Goal: Task Accomplishment & Management: Manage account settings

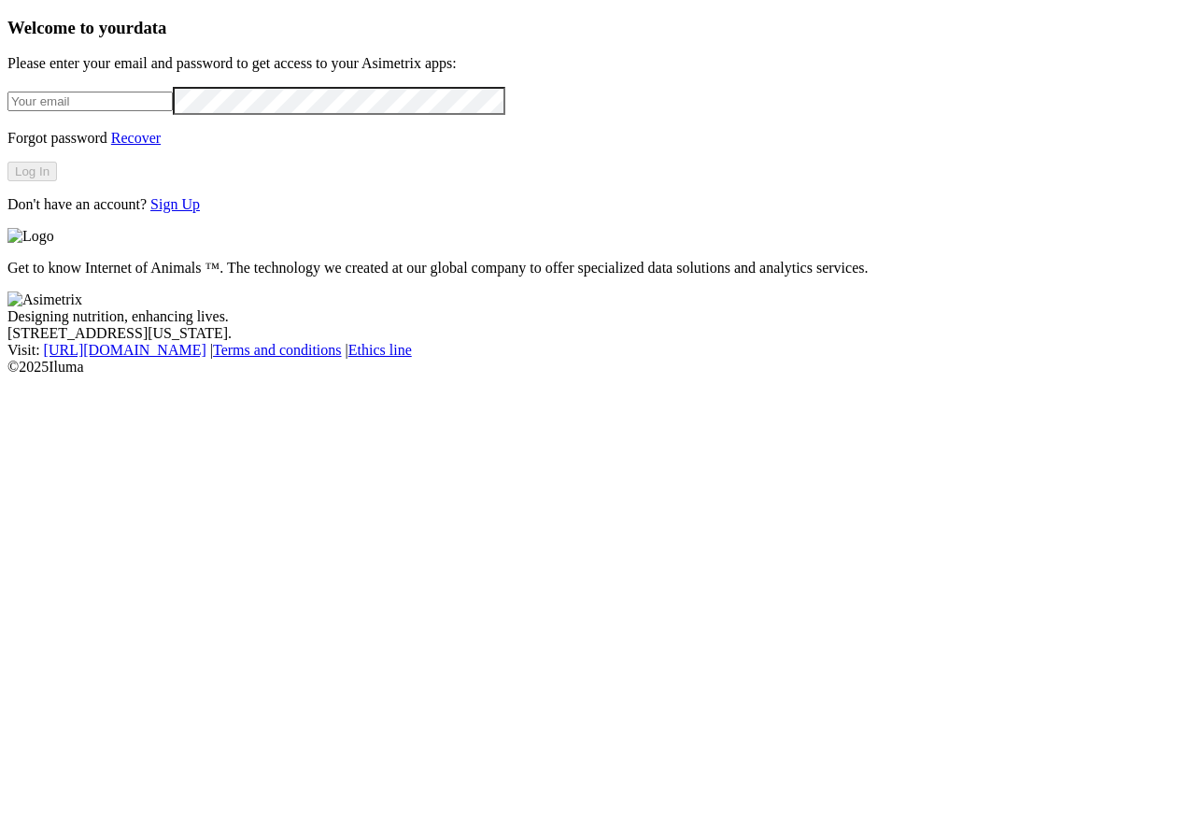
click at [173, 111] on input "email" at bounding box center [89, 102] width 165 height 20
type input "[PERSON_NAME][EMAIL_ADDRESS][PERSON_NAME][DOMAIN_NAME]"
click at [258, 213] on div "Welcome to your data Please enter your email and password to get access to your…" at bounding box center [594, 115] width 1174 height 195
click at [57, 181] on button "Log In" at bounding box center [32, 172] width 50 height 20
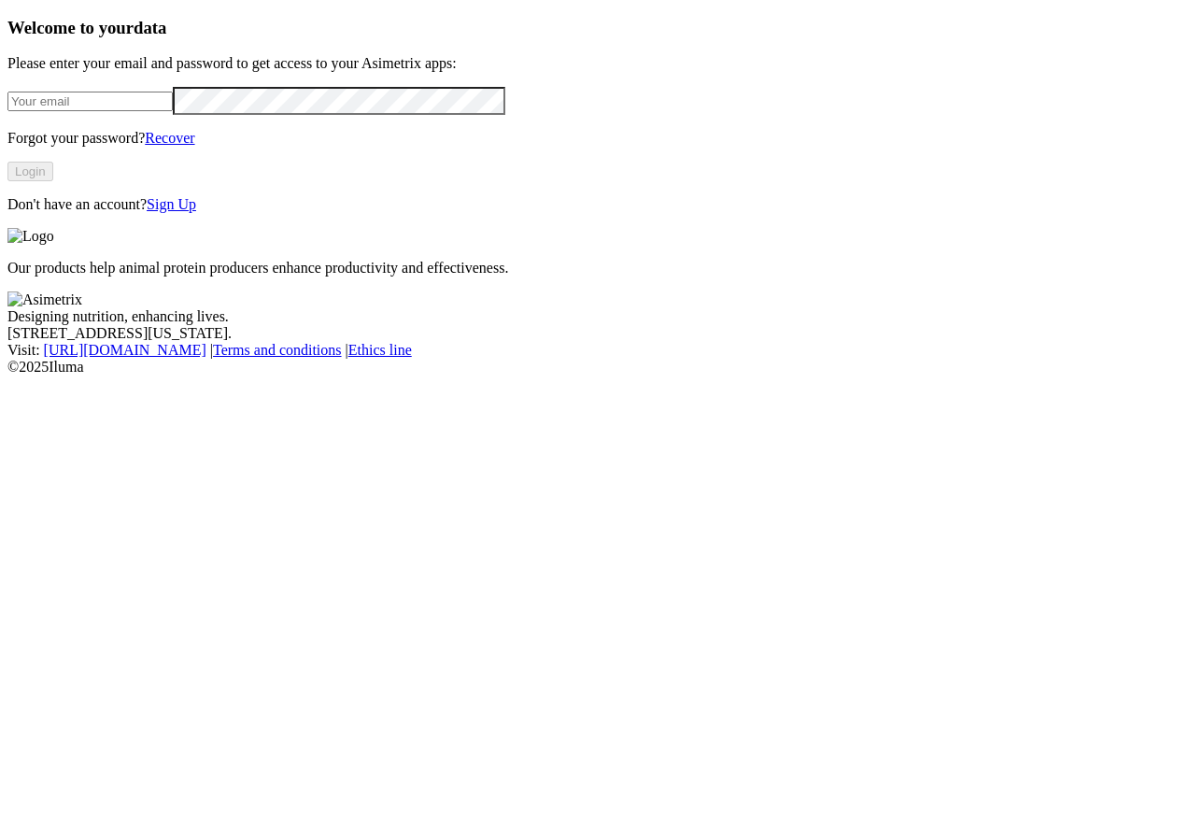
click at [173, 111] on input "email" at bounding box center [89, 102] width 165 height 20
type input "[PERSON_NAME][EMAIL_ADDRESS][PERSON_NAME][DOMAIN_NAME]"
click at [439, 107] on div "Welcome to your data Please enter your email and password to get access to your…" at bounding box center [594, 115] width 1174 height 195
